Goal: Information Seeking & Learning: Learn about a topic

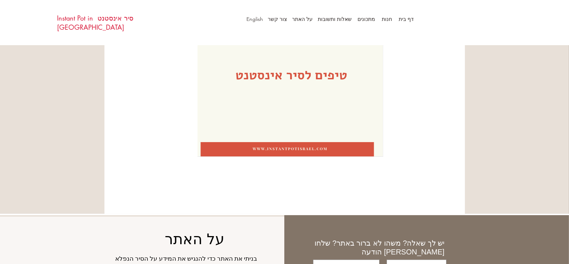
scroll to position [221, 0]
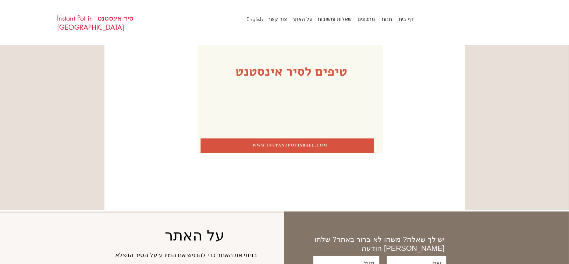
click at [301, 79] on img at bounding box center [290, 33] width 186 height 242
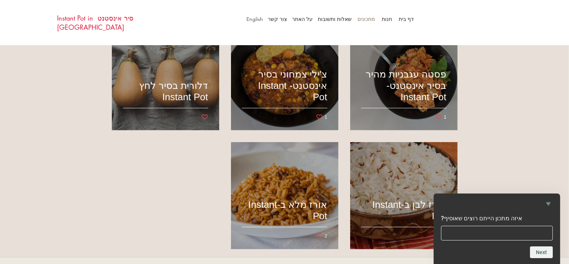
scroll to position [686, 0]
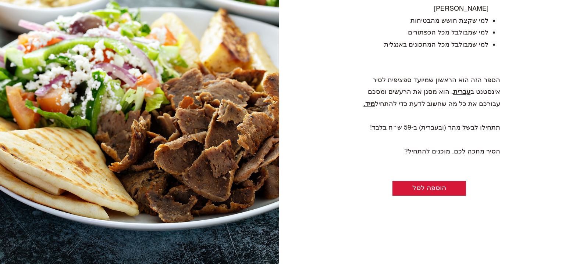
scroll to position [572, 0]
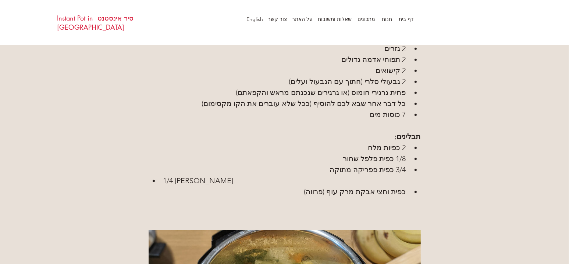
scroll to position [478, 0]
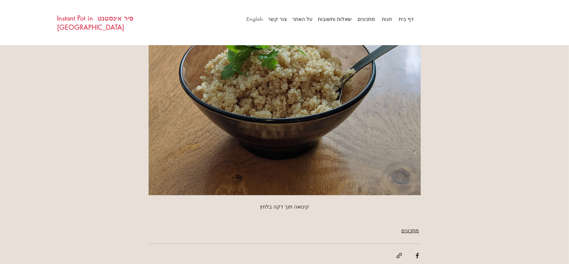
scroll to position [1029, 0]
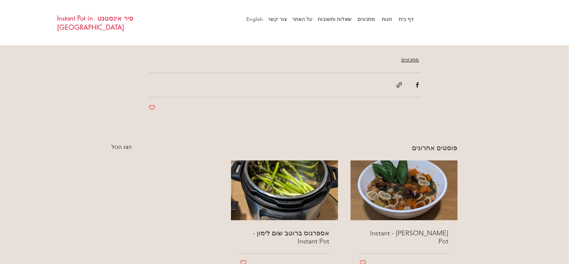
scroll to position [919, 0]
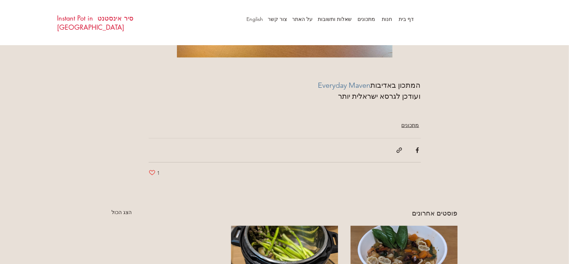
scroll to position [1360, 0]
